Goal: Task Accomplishment & Management: Use online tool/utility

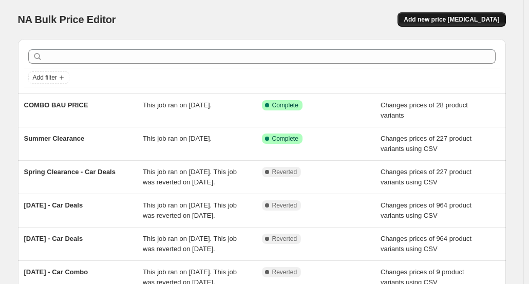
click at [437, 22] on span "Add new price [MEDICAL_DATA]" at bounding box center [452, 19] width 96 height 8
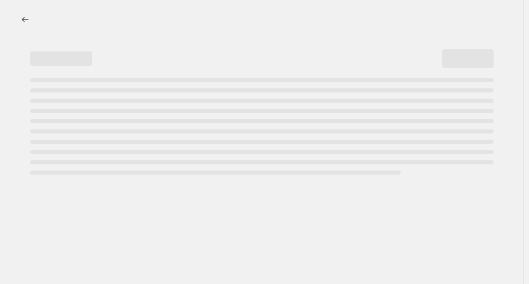
select select "percentage"
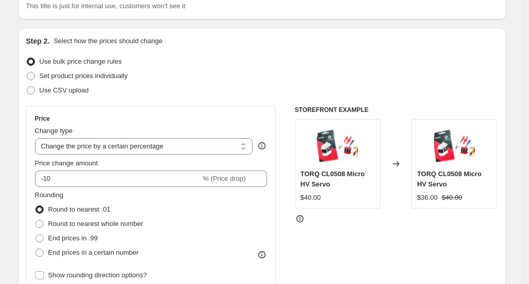
scroll to position [51, 0]
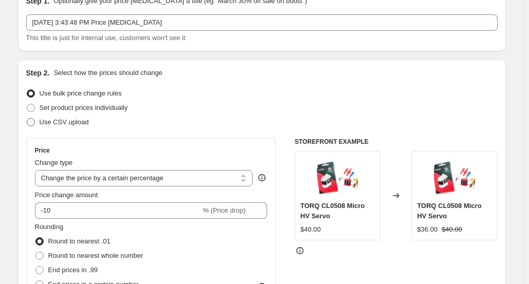
click at [59, 125] on span "Use CSV upload" at bounding box center [64, 122] width 49 height 8
click at [27, 119] on input "Use CSV upload" at bounding box center [27, 118] width 1 height 1
radio input "true"
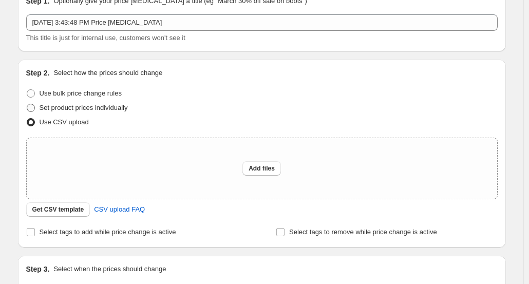
click at [78, 109] on span "Set product prices individually" at bounding box center [84, 108] width 88 height 8
click at [27, 104] on input "Set product prices individually" at bounding box center [27, 104] width 1 height 1
radio input "true"
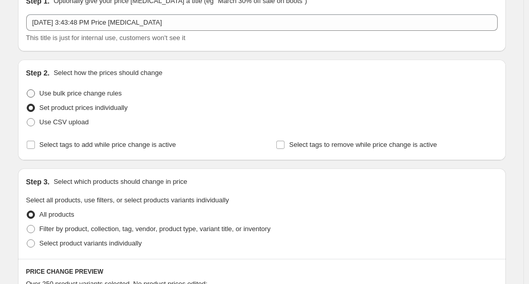
click at [83, 97] on span "Use bulk price change rules" at bounding box center [81, 93] width 82 height 8
click at [27, 90] on input "Use bulk price change rules" at bounding box center [27, 89] width 1 height 1
radio input "true"
select select "percentage"
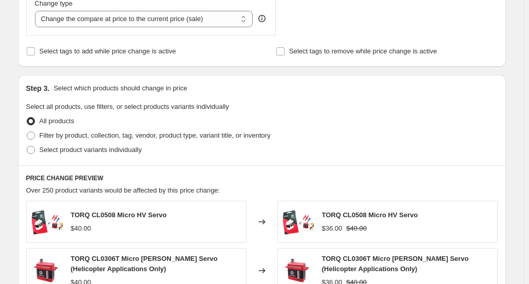
scroll to position [411, 0]
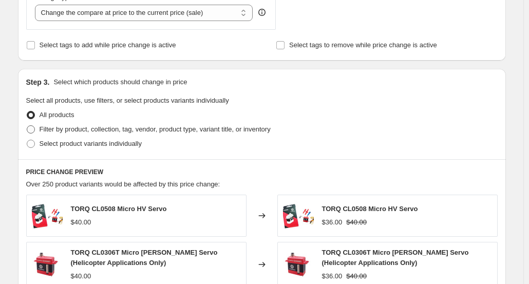
click at [75, 134] on span "Filter by product, collection, tag, vendor, product type, variant title, or inv…" at bounding box center [155, 129] width 231 height 10
click at [27, 126] on input "Filter by product, collection, tag, vendor, product type, variant title, or inv…" at bounding box center [27, 125] width 1 height 1
radio input "true"
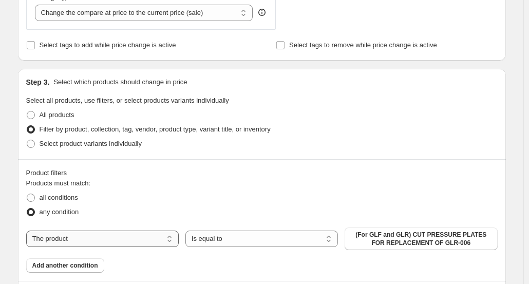
click at [105, 236] on select "The product The product's collection The product's tag The product's vendor The…" at bounding box center [102, 239] width 153 height 16
click at [257, 191] on div "all conditions" at bounding box center [262, 198] width 472 height 14
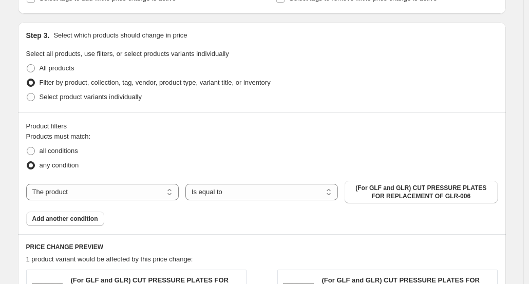
scroll to position [678, 0]
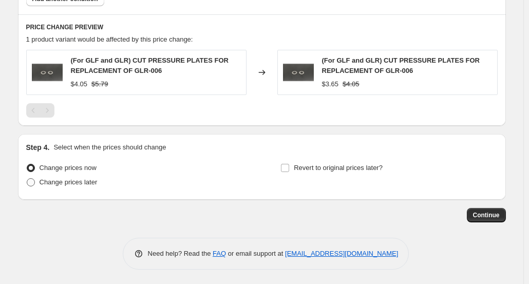
click at [80, 180] on span "Change prices later" at bounding box center [69, 182] width 58 height 8
click at [27, 179] on input "Change prices later" at bounding box center [27, 178] width 1 height 1
radio input "true"
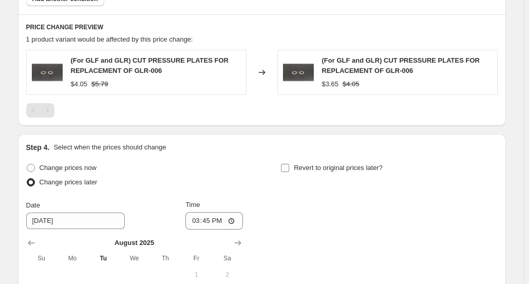
click at [304, 169] on span "Revert to original prices later?" at bounding box center [338, 168] width 89 height 8
click at [289, 169] on input "Revert to original prices later?" at bounding box center [285, 168] width 8 height 8
checkbox input "true"
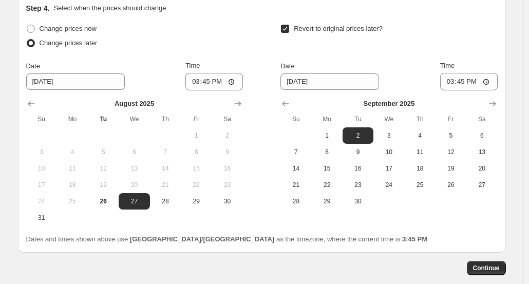
scroll to position [832, 0]
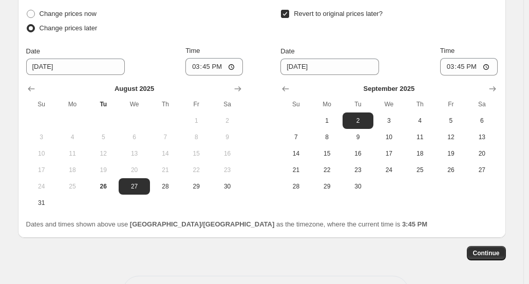
click at [97, 223] on span "Dates and times shown above use [GEOGRAPHIC_DATA]/[GEOGRAPHIC_DATA] as the time…" at bounding box center [227, 224] width 402 height 8
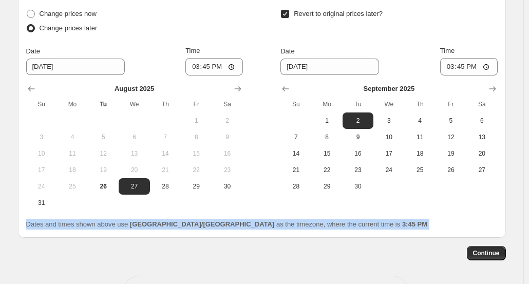
click at [97, 223] on span "Dates and times shown above use [GEOGRAPHIC_DATA]/[GEOGRAPHIC_DATA] as the time…" at bounding box center [227, 224] width 402 height 8
click at [196, 183] on span "29" at bounding box center [196, 186] width 23 height 8
type input "[DATE]"
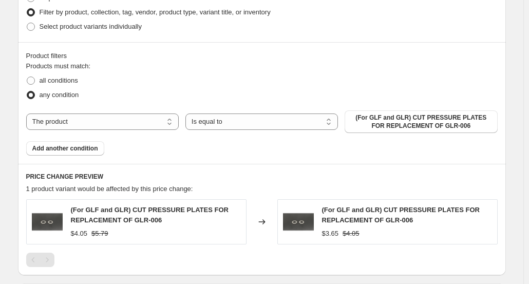
scroll to position [510, 0]
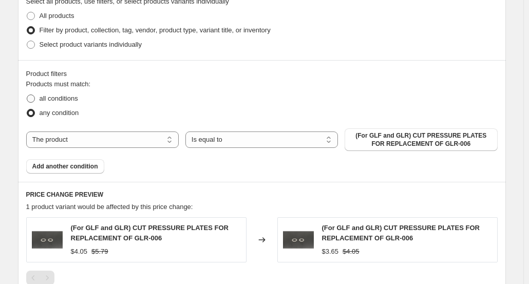
click at [58, 95] on span "all conditions" at bounding box center [59, 99] width 39 height 8
click at [27, 95] on input "all conditions" at bounding box center [27, 95] width 1 height 1
radio input "true"
click at [50, 112] on span "any condition" at bounding box center [60, 113] width 40 height 8
click at [27, 109] on input "any condition" at bounding box center [27, 109] width 1 height 1
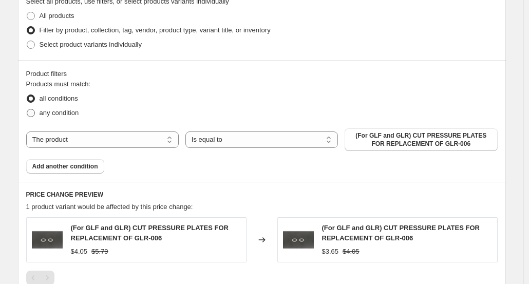
radio input "true"
click at [61, 97] on span "all conditions" at bounding box center [59, 99] width 39 height 8
click at [27, 95] on input "all conditions" at bounding box center [27, 95] width 1 height 1
radio input "true"
click at [60, 109] on span "any condition" at bounding box center [60, 113] width 40 height 8
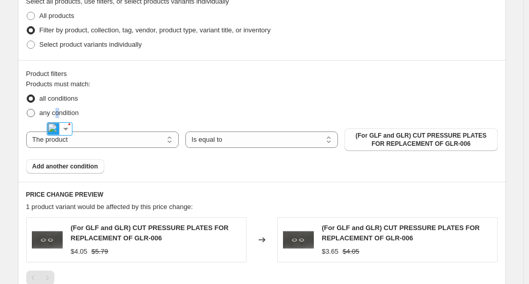
click at [62, 114] on span "any condition" at bounding box center [60, 113] width 40 height 8
click at [27, 109] on input "any condition" at bounding box center [27, 109] width 1 height 1
radio input "true"
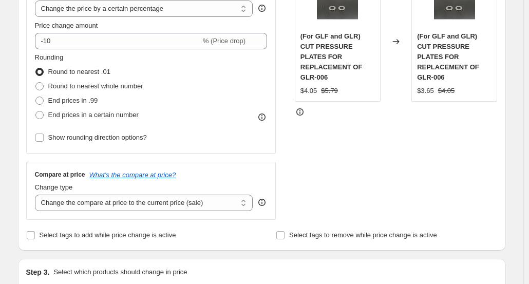
scroll to position [151, 0]
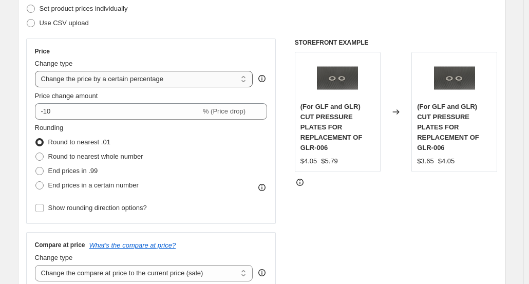
click at [92, 78] on select "Change the price to a certain amount Change the price by a certain amount Chang…" at bounding box center [144, 79] width 218 height 16
click at [141, 60] on div "Change type" at bounding box center [144, 64] width 218 height 10
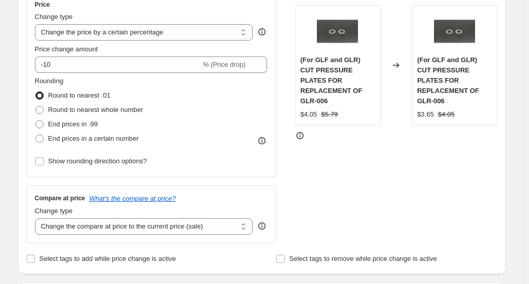
scroll to position [202, 0]
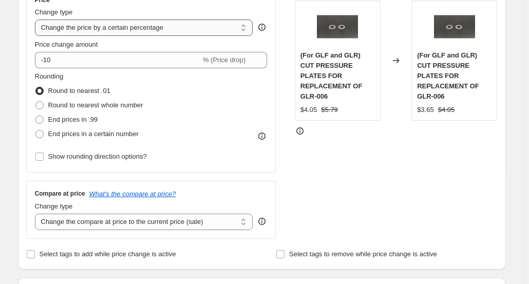
click at [145, 33] on select "Change the price to a certain amount Change the price by a certain amount Chang…" at bounding box center [144, 28] width 218 height 16
select select "pcap"
click at [37, 20] on select "Change the price to a certain amount Change the price by a certain amount Chang…" at bounding box center [144, 28] width 218 height 16
type input "-20"
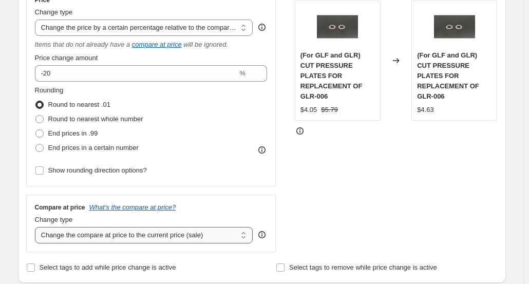
click at [97, 227] on div "Change type Change the compare at price to the current price (sale) Change the …" at bounding box center [144, 229] width 218 height 29
click at [96, 235] on select "Change the compare at price to the current price (sale) Change the compare at p…" at bounding box center [144, 235] width 218 height 16
click at [27, 149] on div "Step 2. Select how the prices should change Use bulk price change rules Set pro…" at bounding box center [262, 96] width 488 height 374
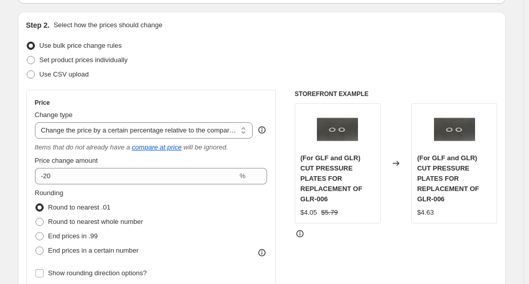
scroll to position [0, 0]
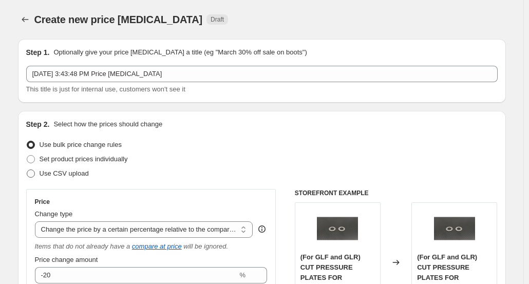
click at [66, 173] on span "Use CSV upload" at bounding box center [64, 174] width 49 height 8
click at [27, 170] on input "Use CSV upload" at bounding box center [27, 170] width 1 height 1
radio input "true"
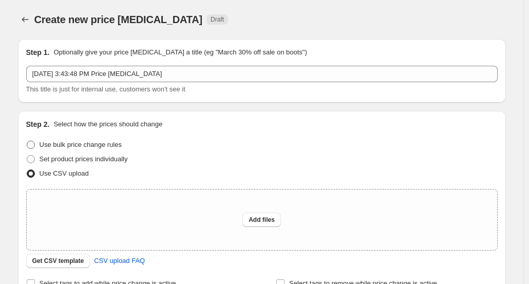
click at [88, 144] on span "Use bulk price change rules" at bounding box center [81, 145] width 82 height 8
click at [27, 141] on input "Use bulk price change rules" at bounding box center [27, 141] width 1 height 1
radio input "true"
select select "pcap"
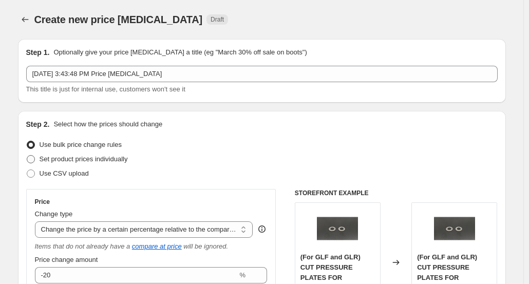
click at [90, 159] on span "Set product prices individually" at bounding box center [84, 159] width 88 height 8
click at [27, 156] on input "Set product prices individually" at bounding box center [27, 155] width 1 height 1
radio input "true"
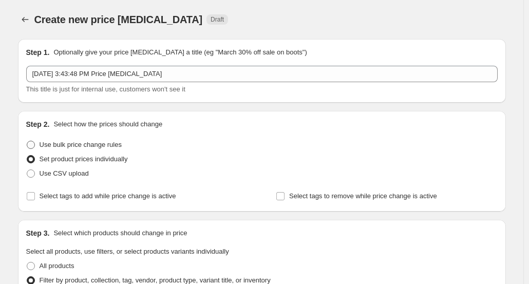
click at [93, 146] on span "Use bulk price change rules" at bounding box center [81, 145] width 82 height 8
click at [27, 141] on input "Use bulk price change rules" at bounding box center [27, 141] width 1 height 1
radio input "true"
select select "pcap"
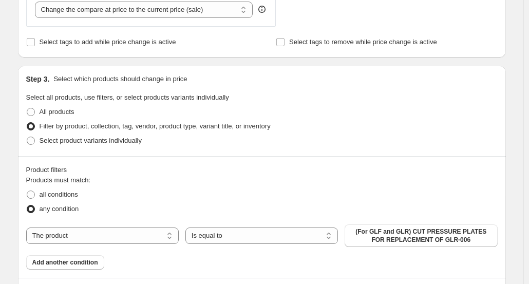
scroll to position [514, 0]
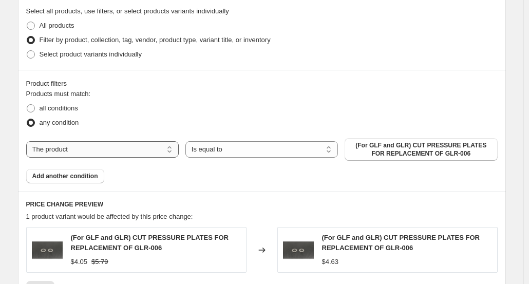
click at [90, 157] on select "The product The product's collection The product's tag The product's vendor The…" at bounding box center [102, 149] width 153 height 16
select select "vendor"
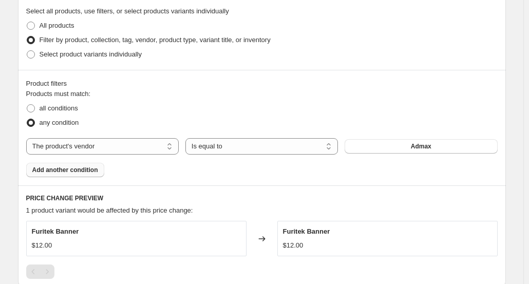
click at [85, 167] on span "Add another condition" at bounding box center [65, 170] width 66 height 8
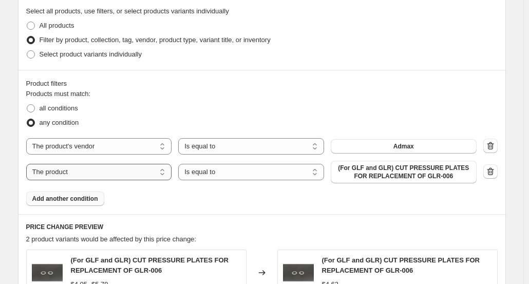
click at [82, 170] on select "The product The product's collection The product's tag The product's vendor The…" at bounding box center [99, 172] width 146 height 16
select select "product_status"
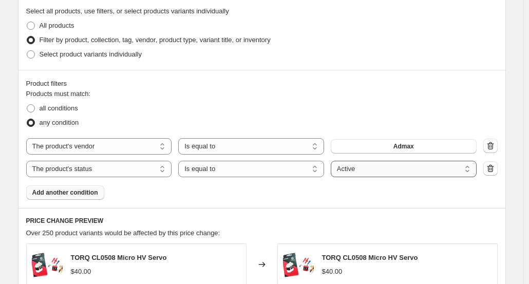
click at [383, 172] on select "Active Draft Archived" at bounding box center [404, 169] width 146 height 16
click at [376, 102] on div "all conditions" at bounding box center [262, 108] width 472 height 14
click at [96, 190] on span "Add another condition" at bounding box center [65, 193] width 66 height 8
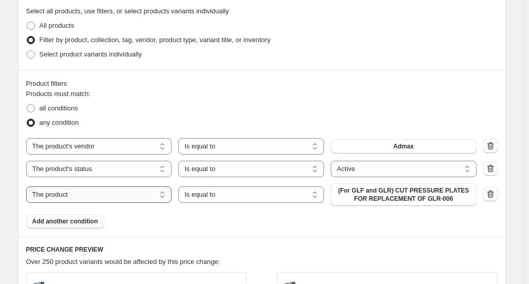
click at [107, 194] on select "The product The product's collection The product's tag The product's vendor The…" at bounding box center [99, 194] width 146 height 16
select select "inventory_quantity"
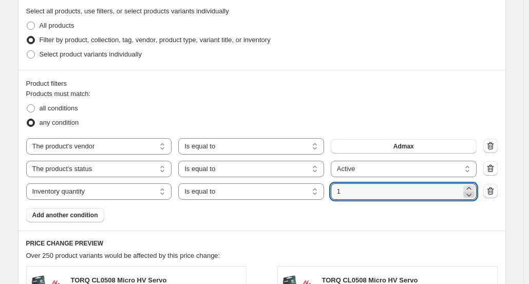
click at [470, 196] on icon at bounding box center [469, 195] width 10 height 10
type input "0"
click at [272, 185] on select "Is equal to Is not equal to Is greater than Is less than" at bounding box center [251, 191] width 146 height 16
select select ">"
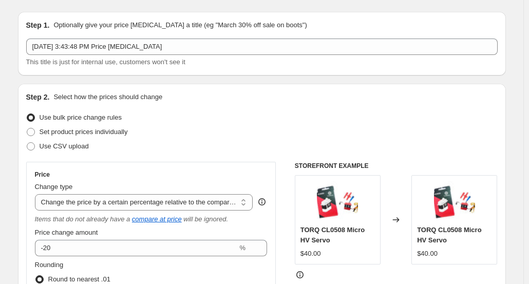
scroll to position [0, 0]
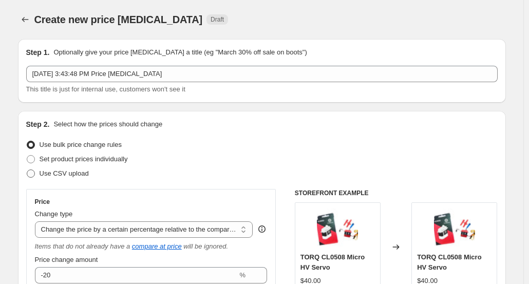
click at [74, 173] on span "Use CSV upload" at bounding box center [64, 174] width 49 height 8
click at [27, 170] on input "Use CSV upload" at bounding box center [27, 170] width 1 height 1
radio input "true"
